Goal: Information Seeking & Learning: Check status

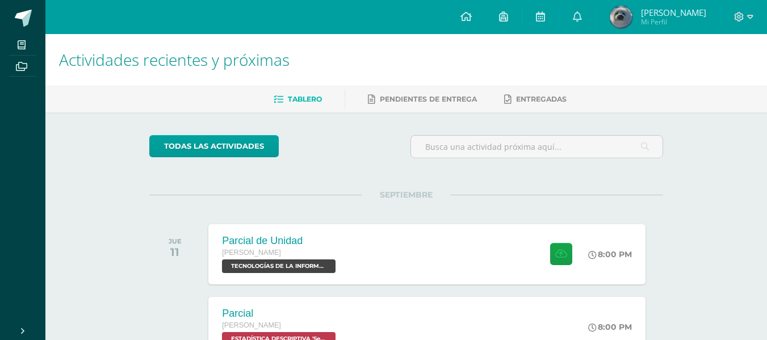
click at [632, 19] on img at bounding box center [621, 17] width 23 height 23
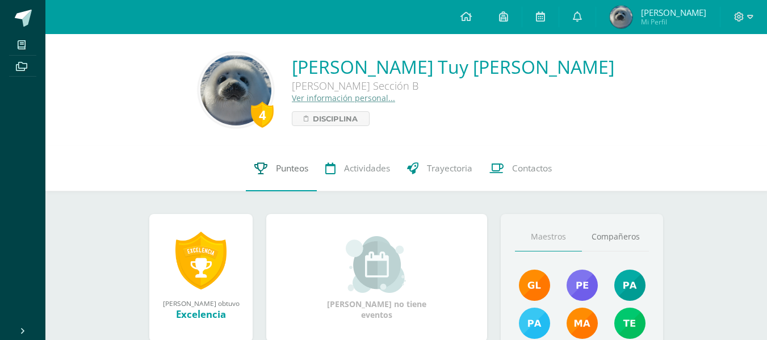
click at [277, 164] on span "Punteos" at bounding box center [292, 168] width 32 height 12
